Goal: Book appointment/travel/reservation

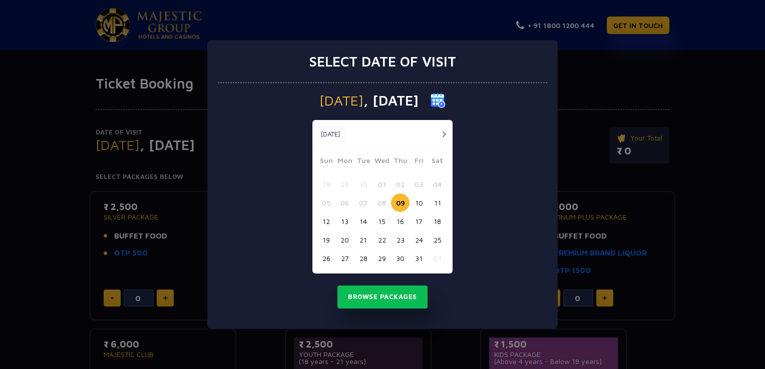
click at [436, 223] on button "18" at bounding box center [437, 221] width 19 height 19
click at [395, 296] on button "Browse Packages" at bounding box center [382, 297] width 90 height 23
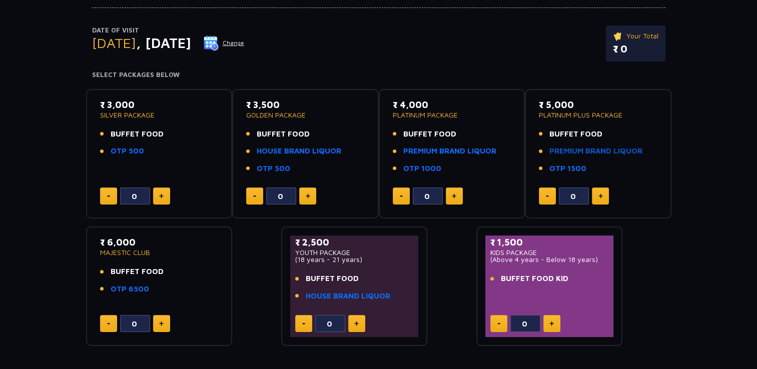
scroll to position [98, 0]
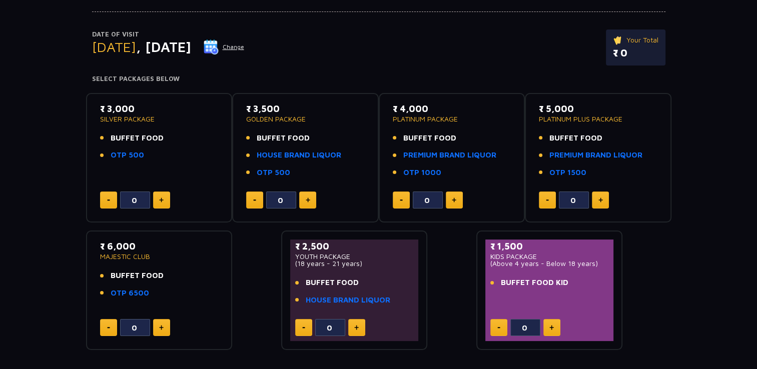
click at [630, 137] on li "BUFFET FOOD" at bounding box center [598, 139] width 119 height 12
click at [611, 157] on link "PREMIUM BRAND LIQUOR" at bounding box center [595, 156] width 93 height 12
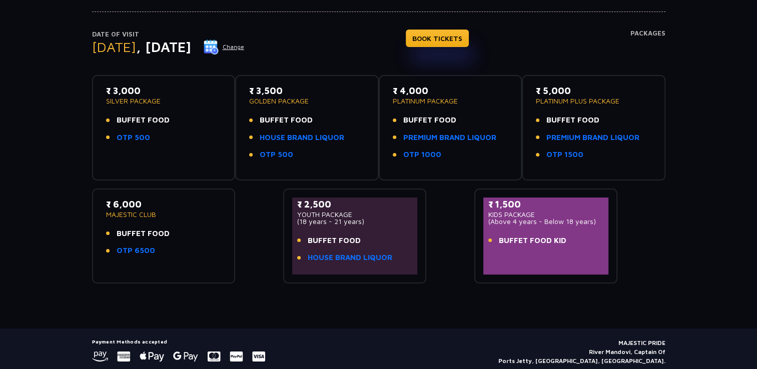
scroll to position [100, 0]
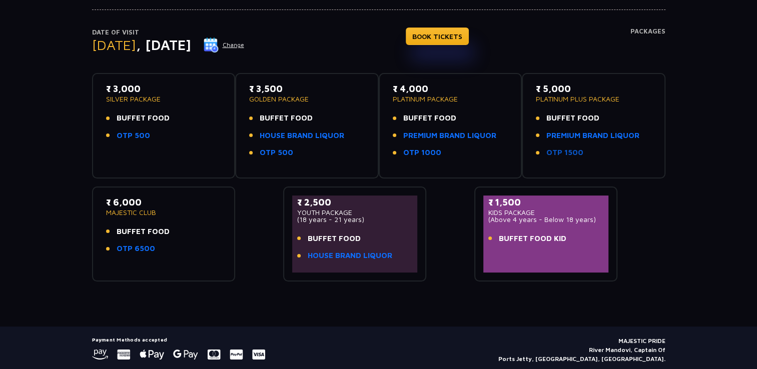
click at [575, 151] on link "OTP 1500" at bounding box center [564, 153] width 37 height 12
